Goal: Obtain resource: Download file/media

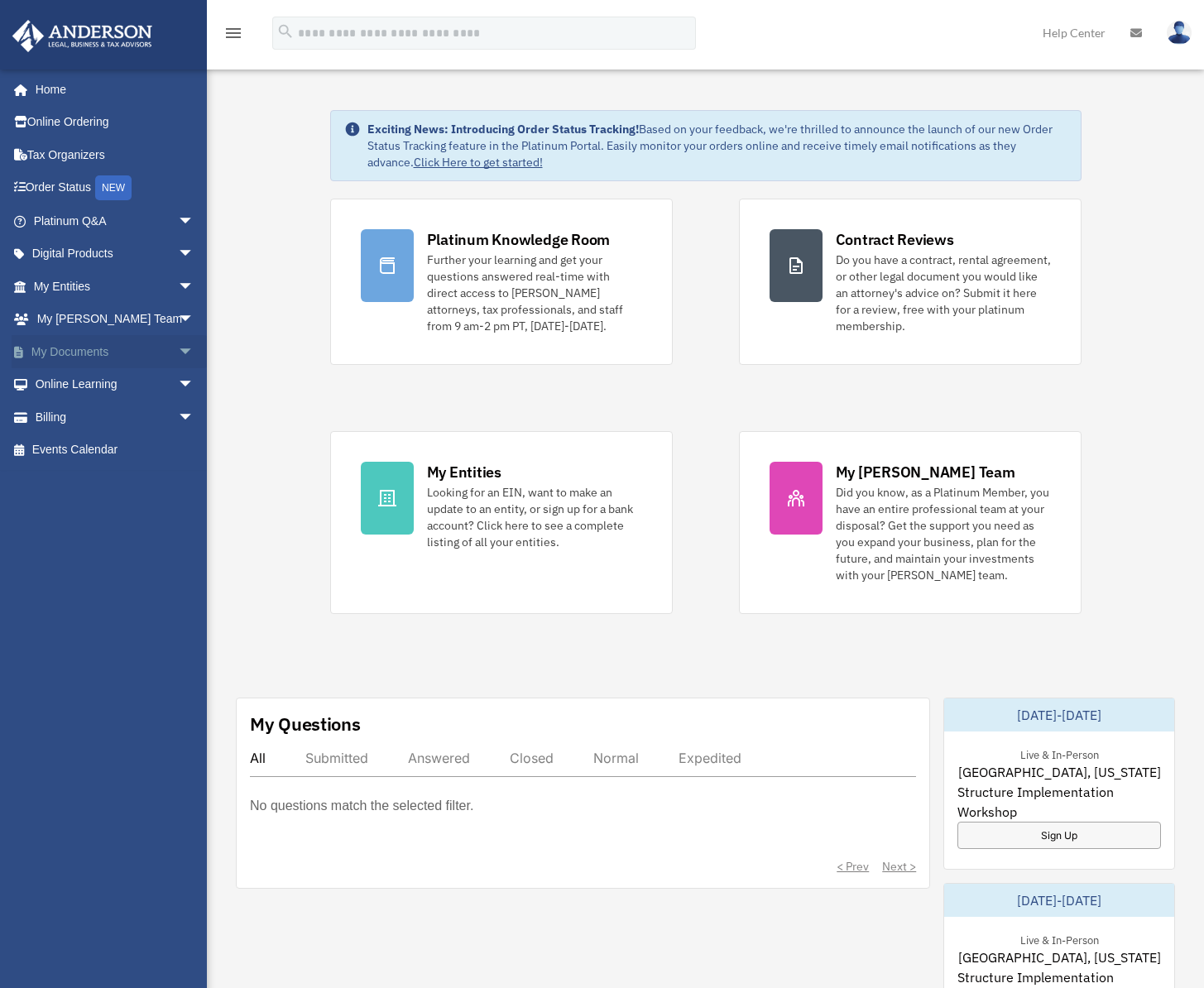
click at [178, 351] on span "arrow_drop_down" at bounding box center [195, 352] width 33 height 34
click at [76, 383] on link "Box" at bounding box center [121, 385] width 196 height 33
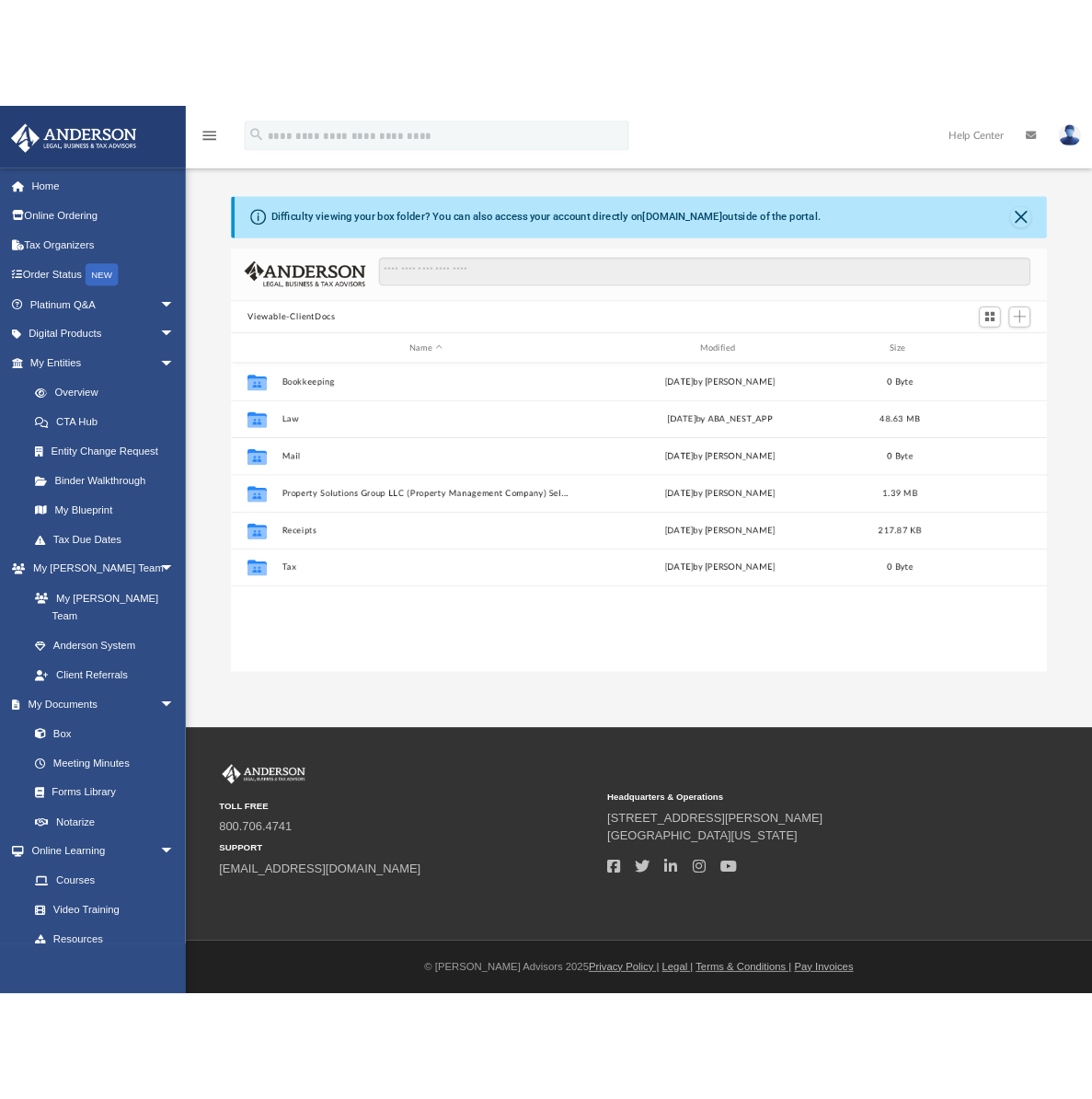
scroll to position [405, 996]
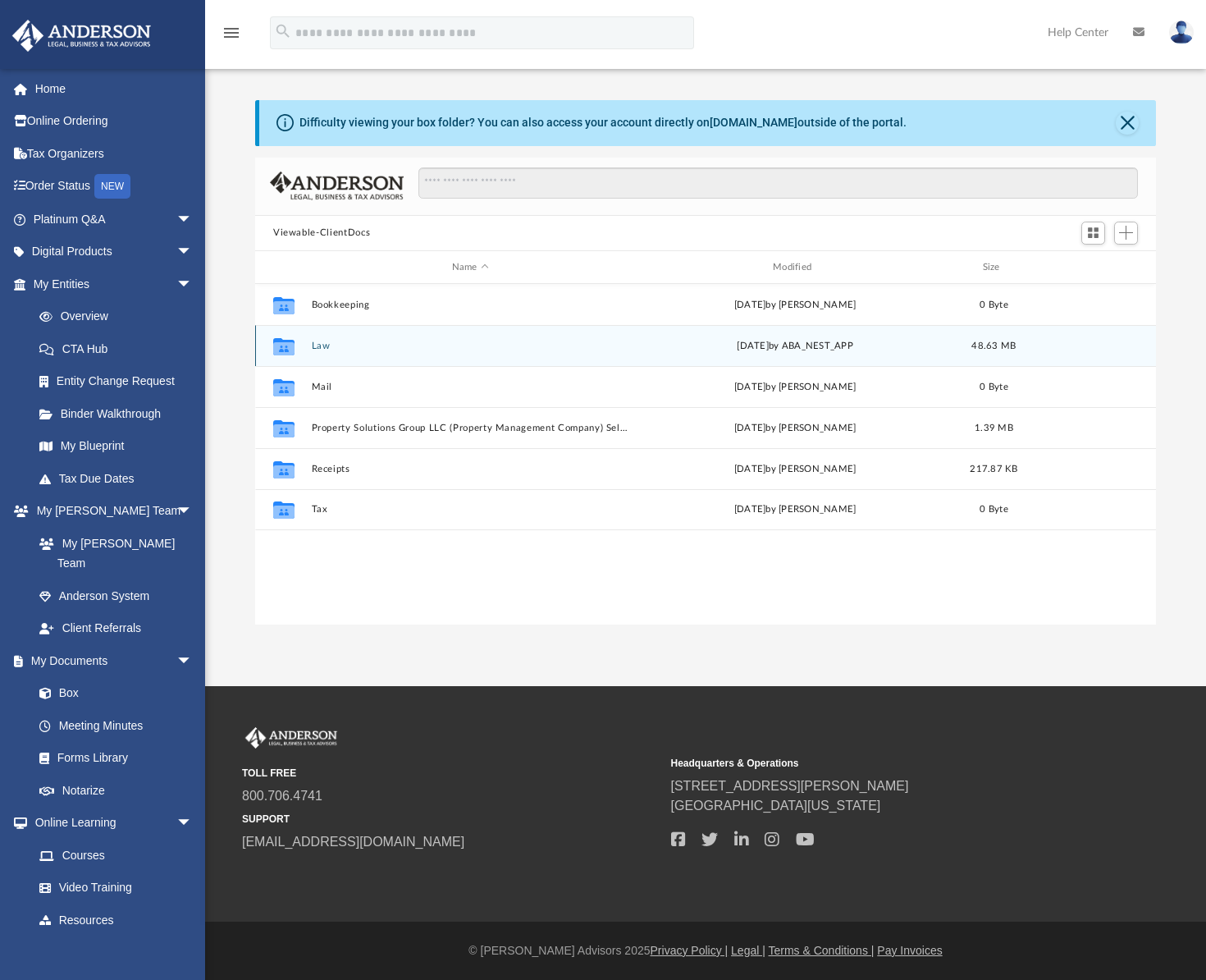
click at [322, 352] on div "Collaborated Folder Law [DATE] by ABA_NEST_APP 48.63 MB" at bounding box center [705, 345] width 900 height 41
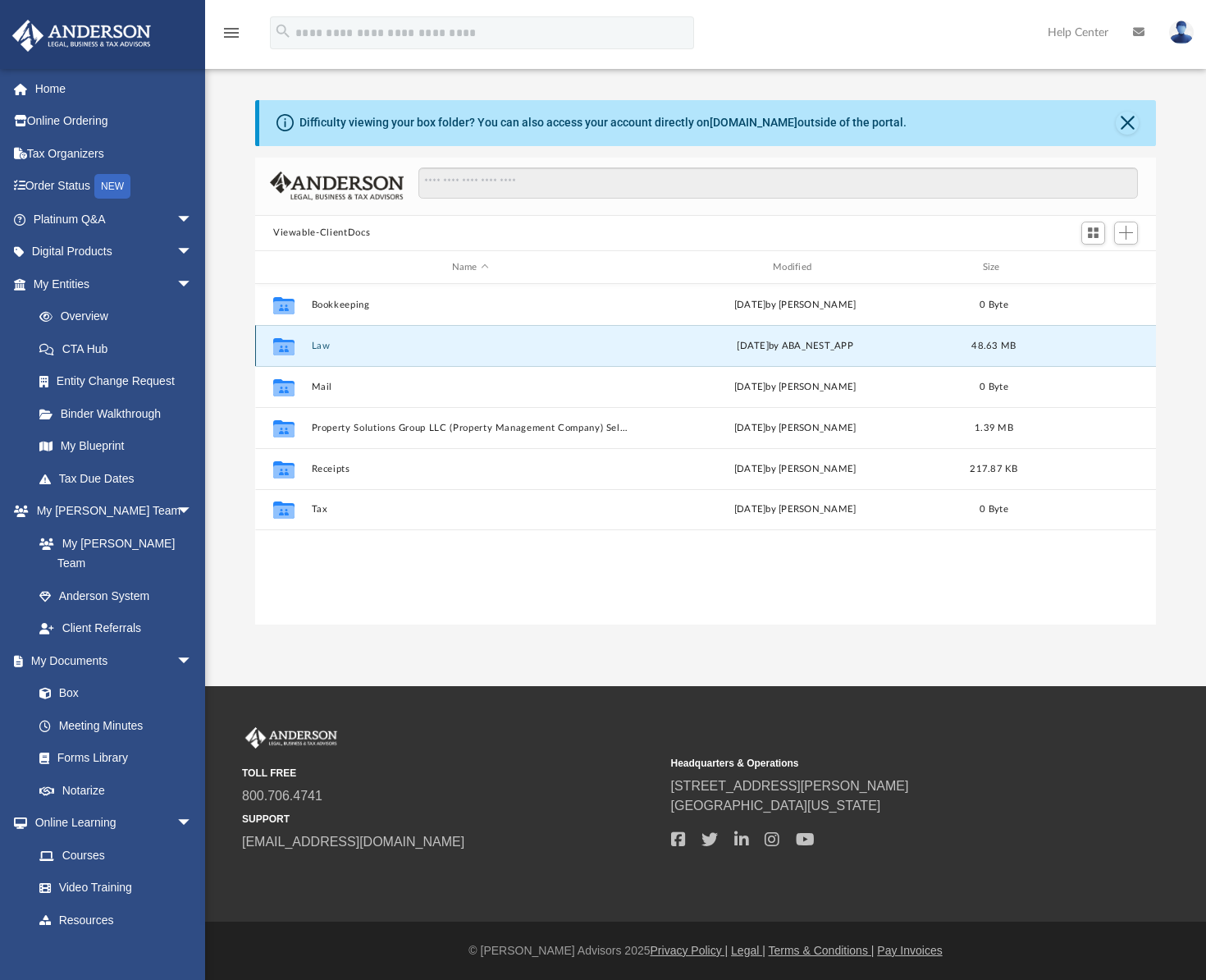
click at [326, 349] on button "Law" at bounding box center [470, 345] width 317 height 11
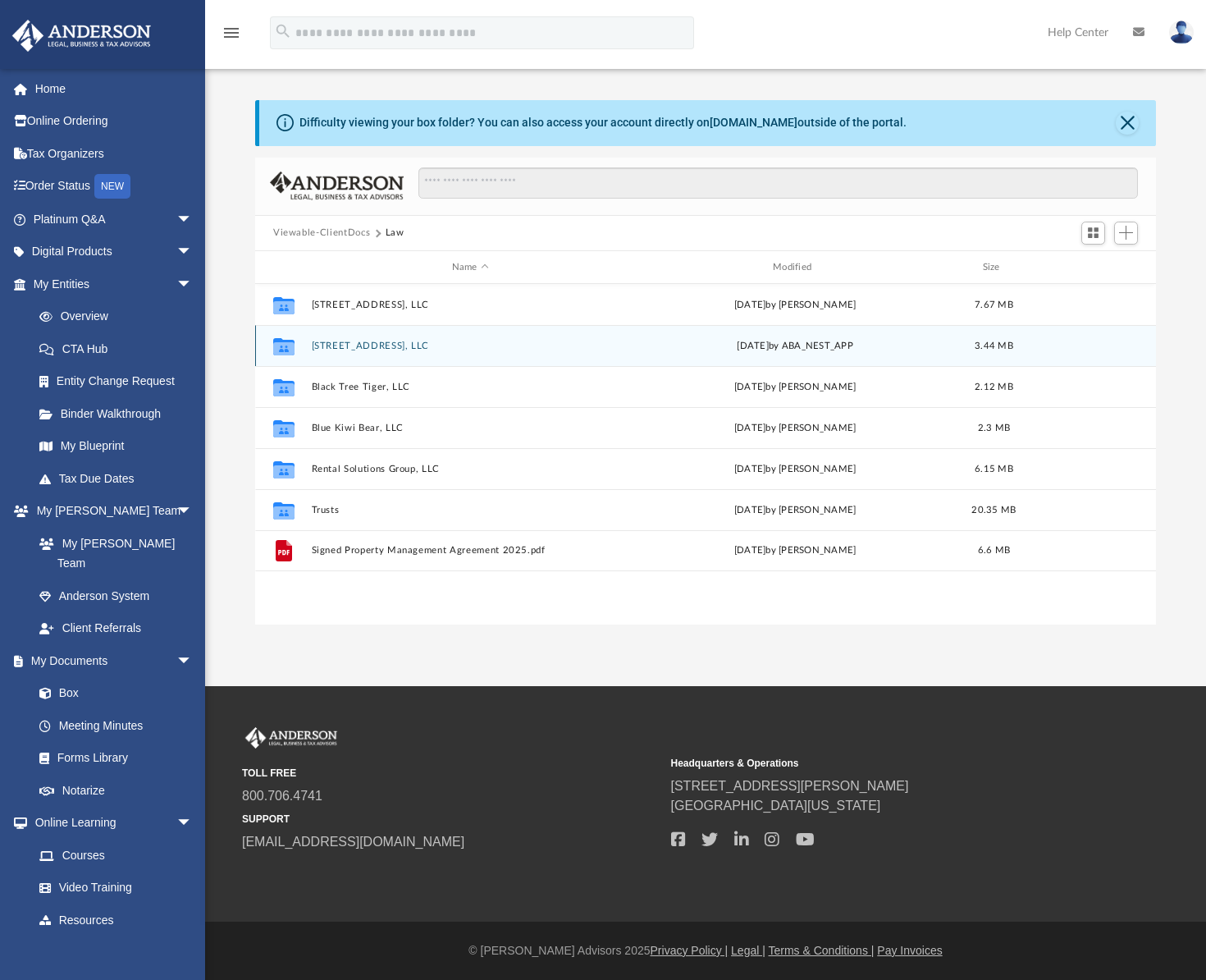
click at [376, 349] on button "[STREET_ADDRESS], LLC" at bounding box center [470, 345] width 317 height 11
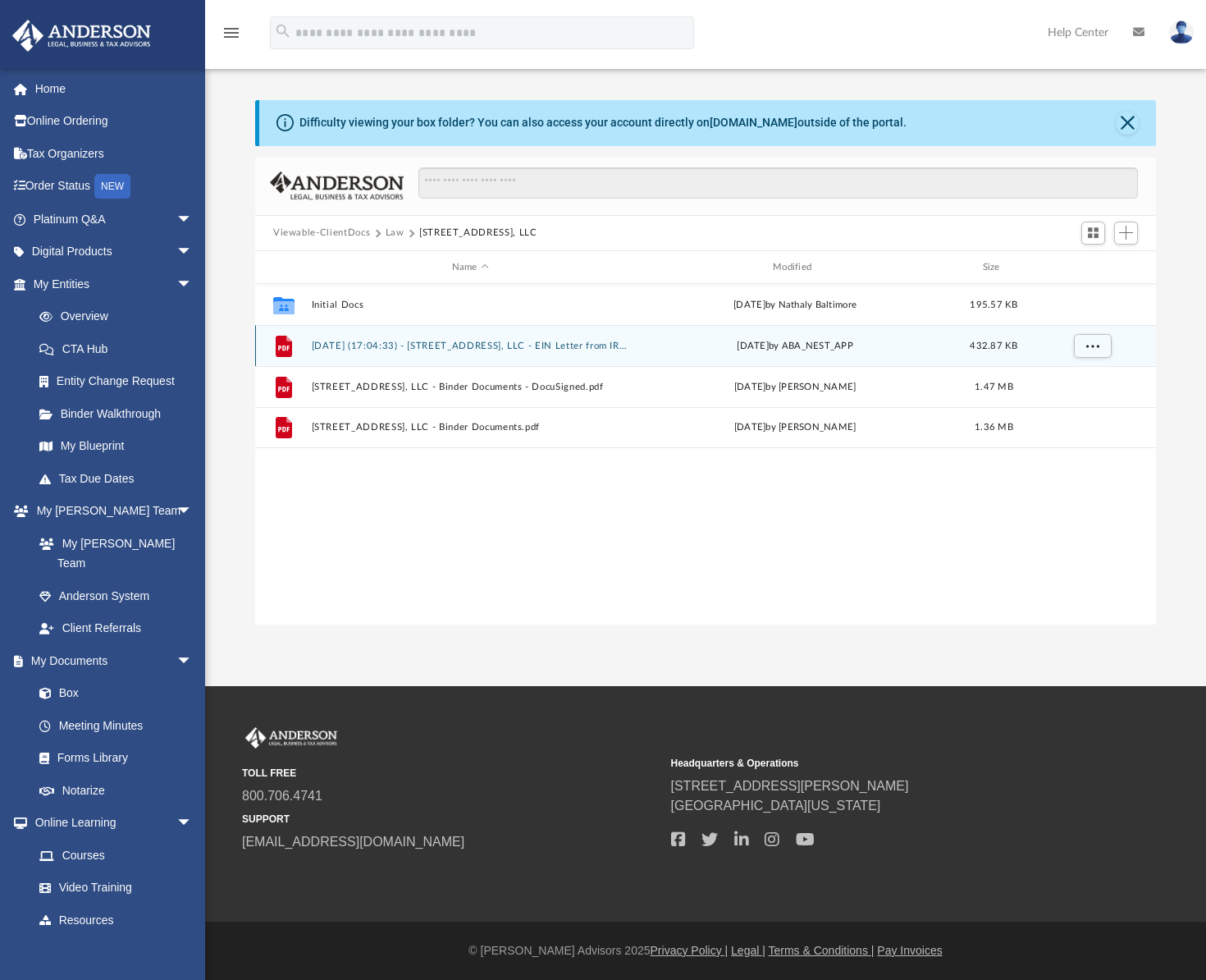
click at [492, 354] on div "File 2025.08.20 (17:04:33) - 3321 Mishawaka Ave, LLC - EIN Letter from IRS.pdf …" at bounding box center [705, 345] width 900 height 41
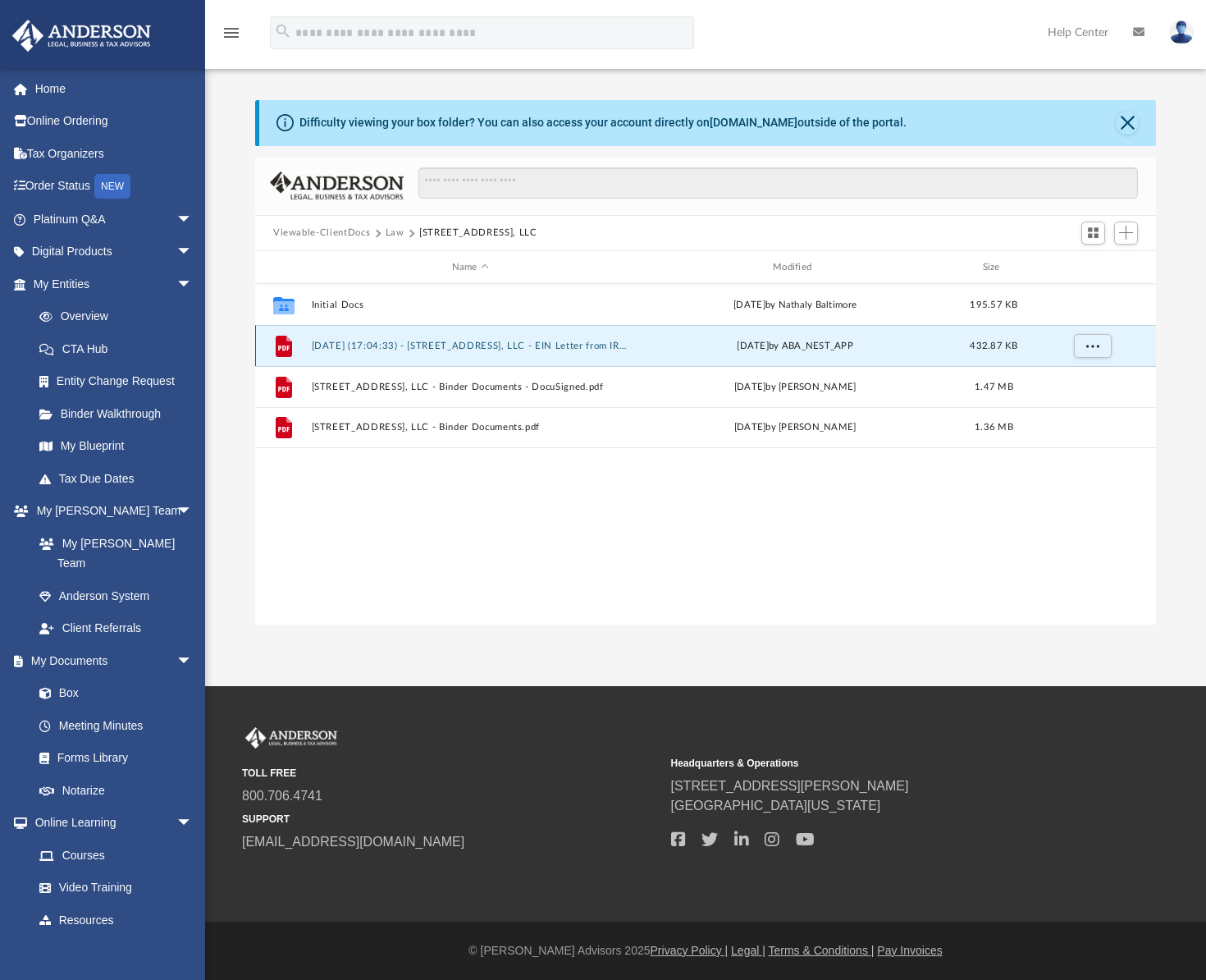
click at [496, 345] on button "2025.08.20 (17:04:33) - 3321 Mishawaka Ave, LLC - EIN Letter from IRS.pdf" at bounding box center [470, 345] width 317 height 11
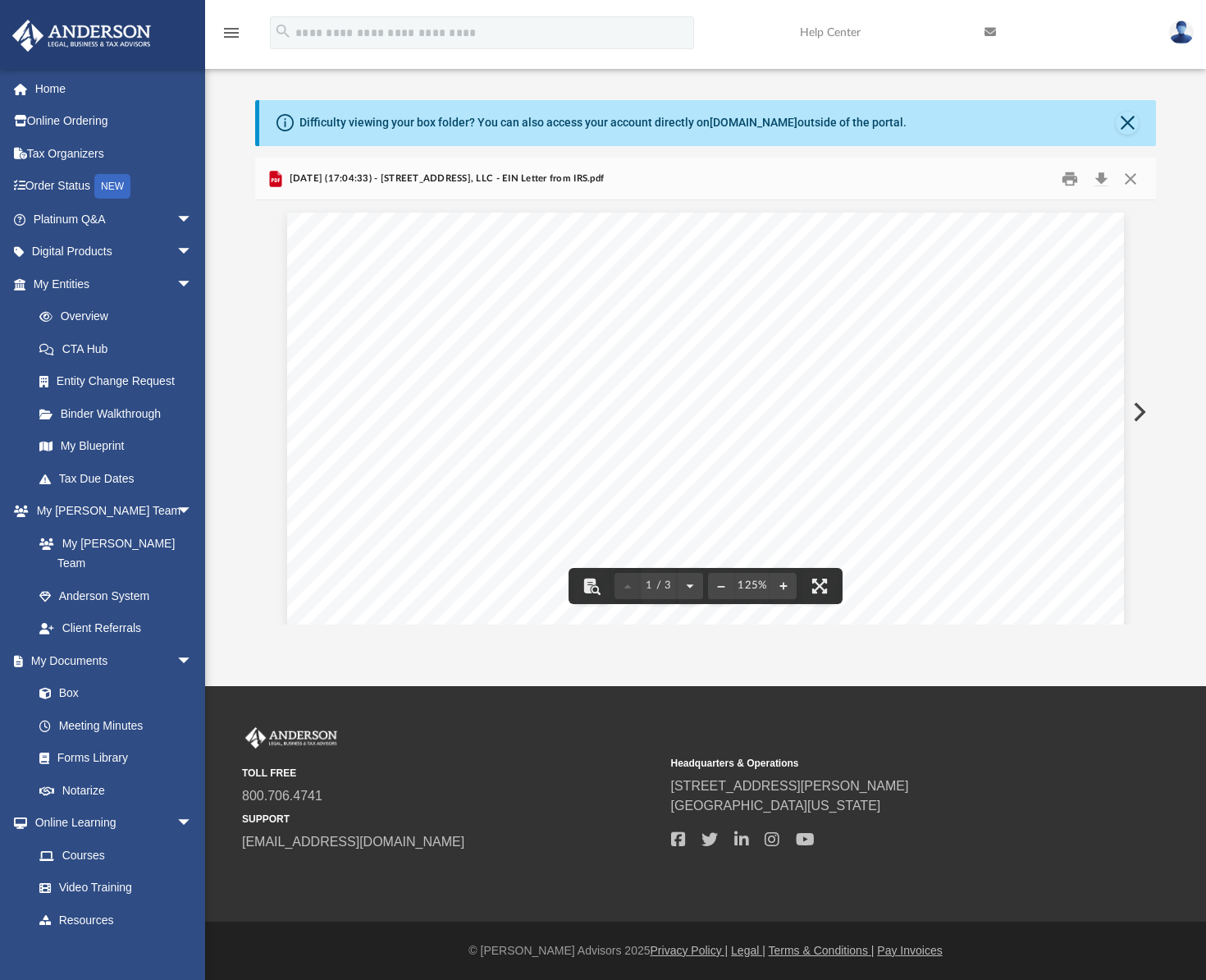
click at [673, 220] on div "Page 1" at bounding box center [706, 752] width 837 height 1079
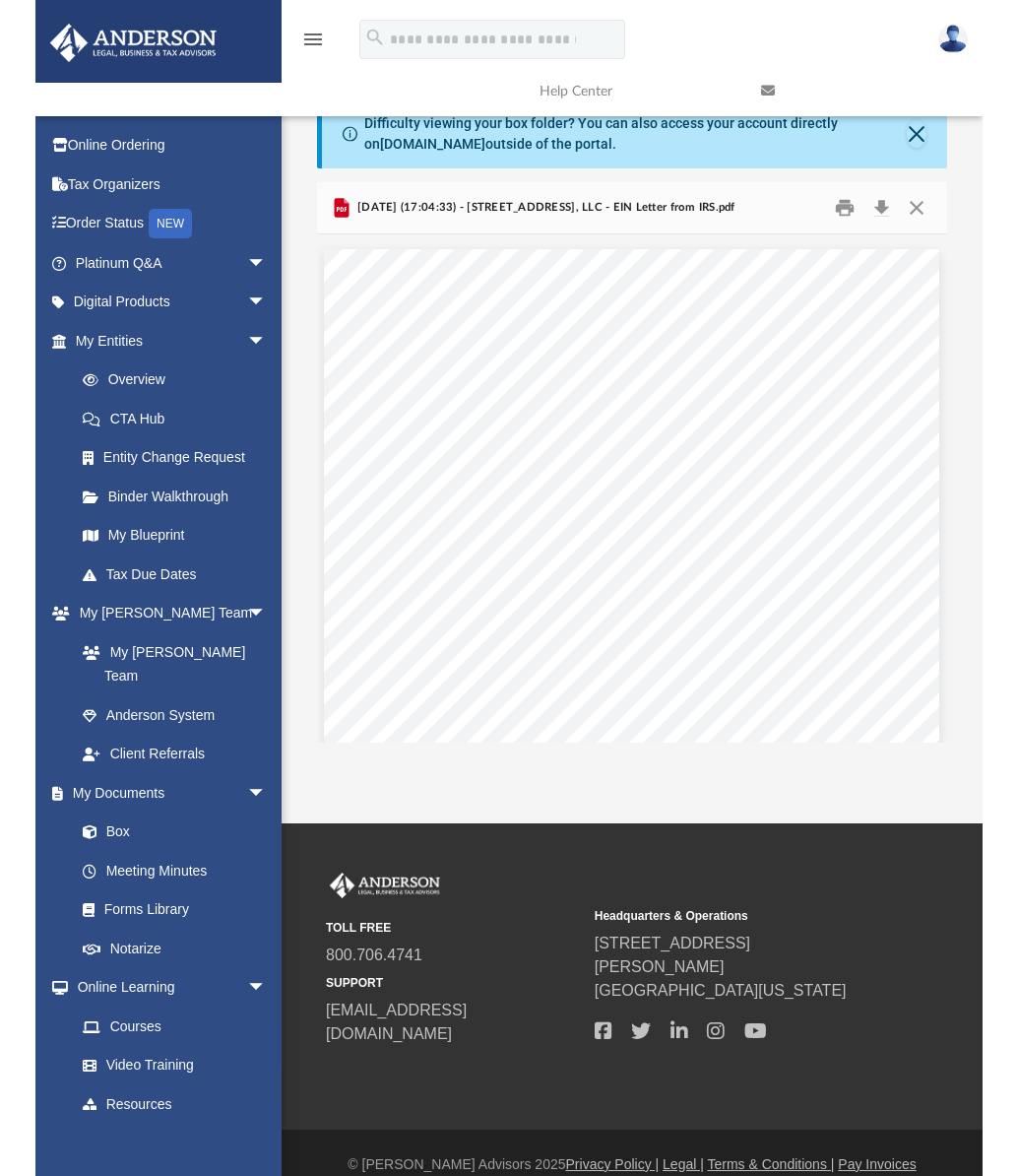
scroll to position [433, 679]
